Goal: Find specific page/section: Find specific page/section

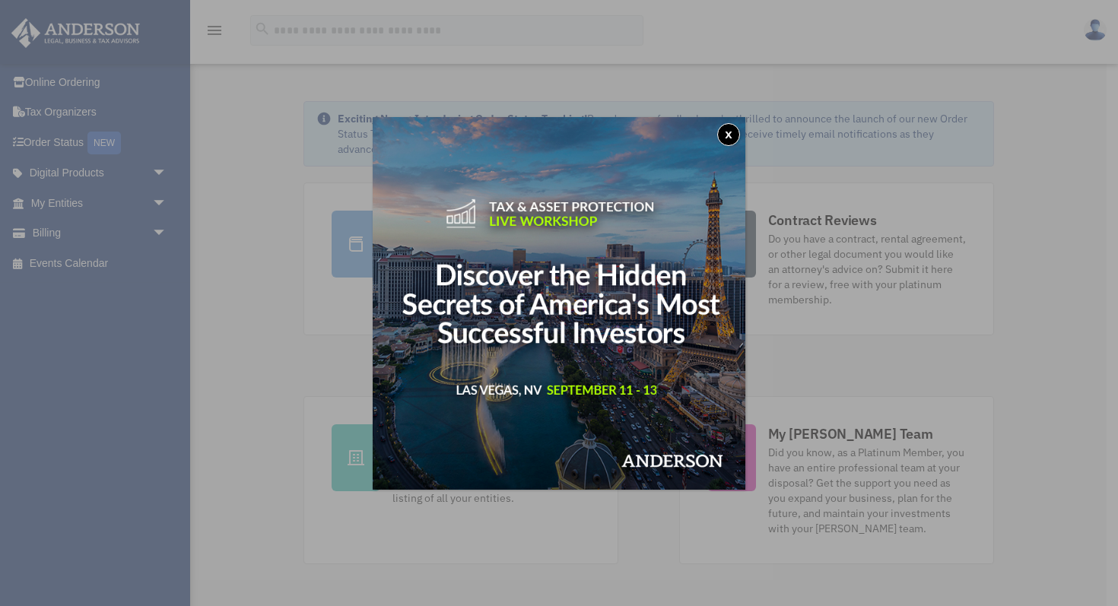
click at [729, 138] on button "x" at bounding box center [728, 134] width 23 height 23
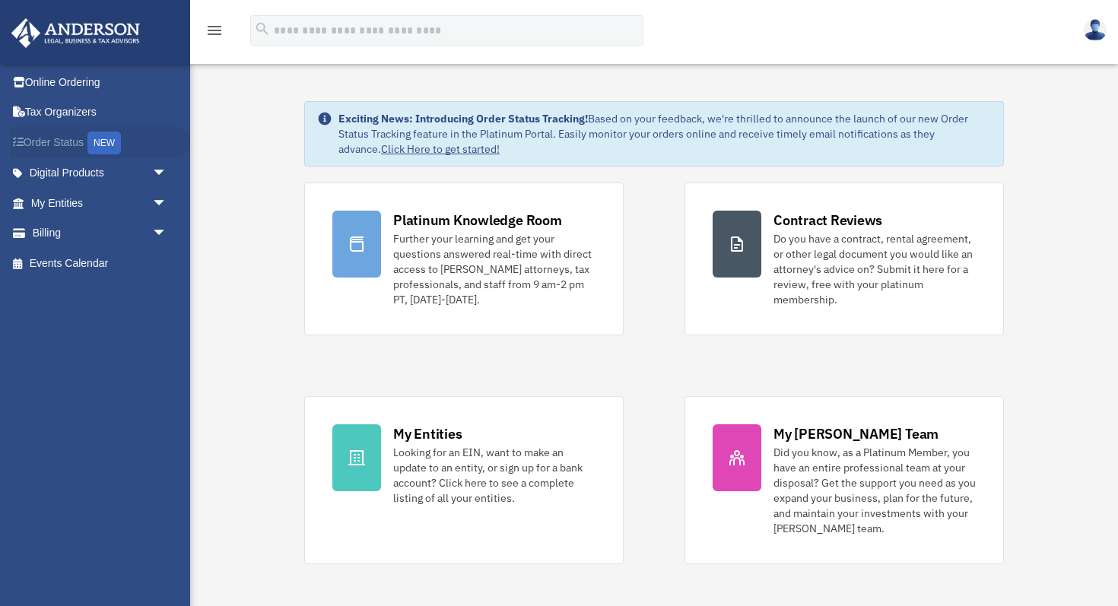
click at [112, 143] on div "NEW" at bounding box center [103, 143] width 33 height 23
click at [157, 229] on span "arrow_drop_down" at bounding box center [167, 233] width 30 height 31
click at [103, 293] on link "Past Invoices" at bounding box center [105, 294] width 169 height 30
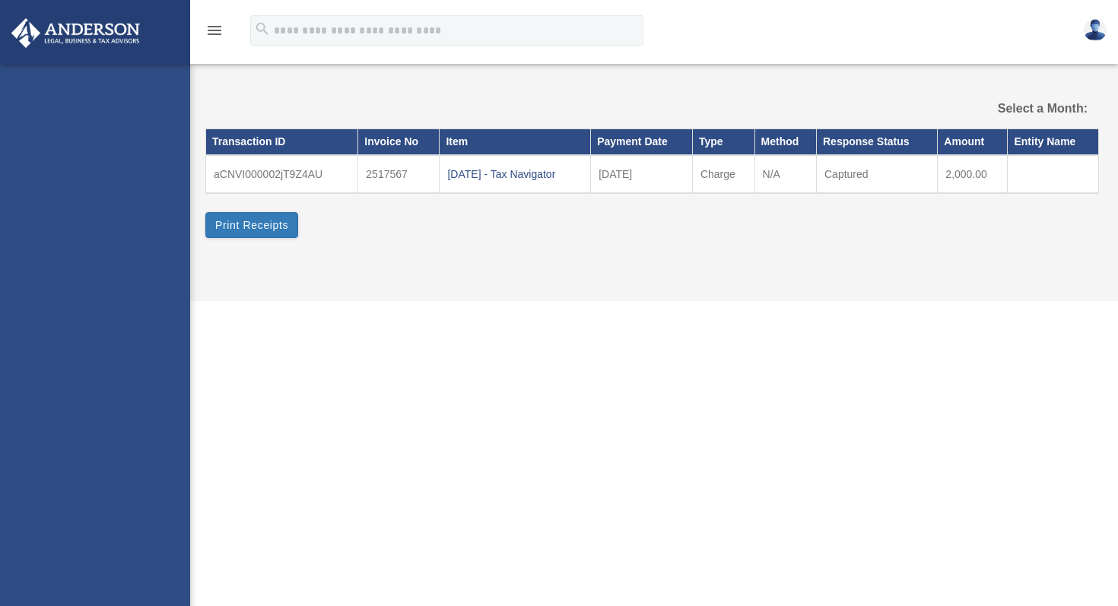
select select
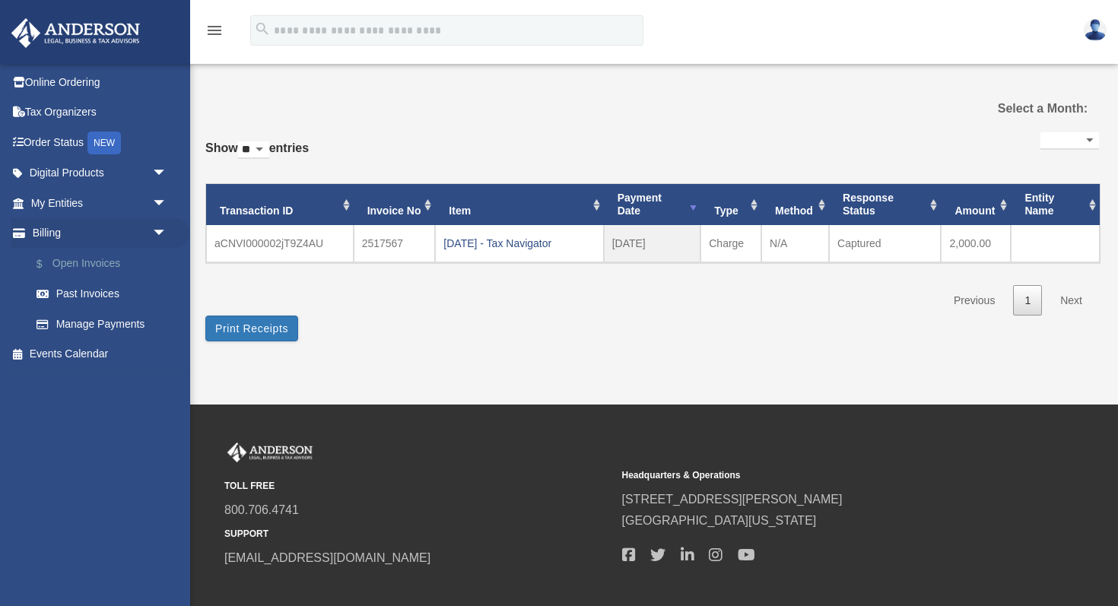
click at [93, 268] on link "$ Open Invoices" at bounding box center [105, 263] width 169 height 31
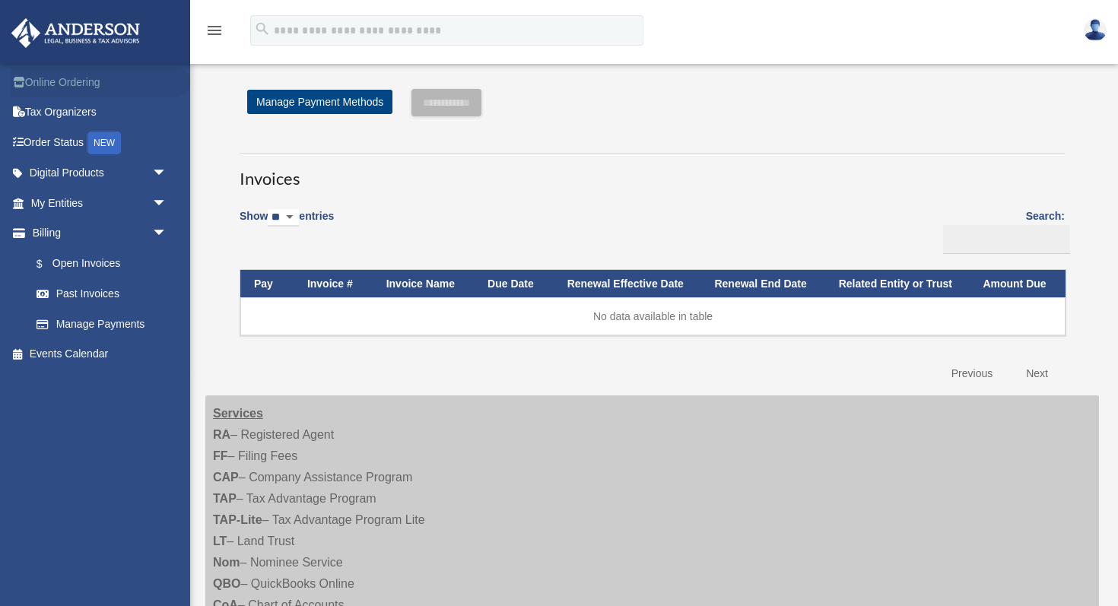
click at [84, 87] on link "Online Ordering" at bounding box center [100, 82] width 179 height 30
